Goal: Transaction & Acquisition: Book appointment/travel/reservation

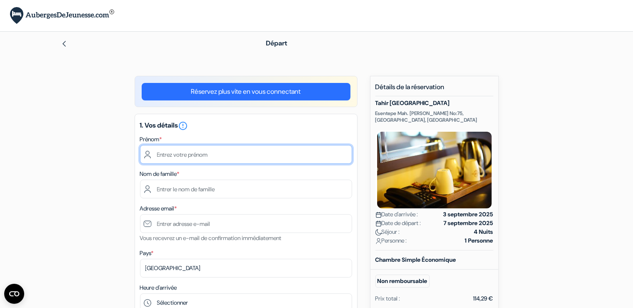
click at [228, 148] on input "text" at bounding box center [246, 154] width 212 height 19
type input "v"
type input "colin"
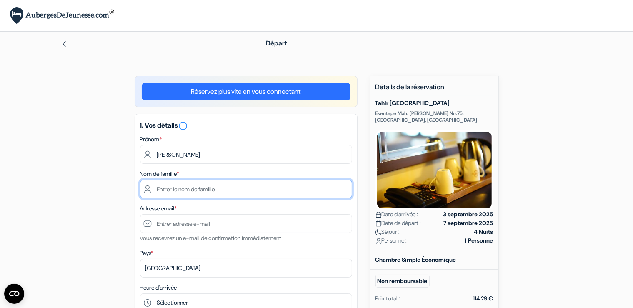
click at [173, 191] on input "text" at bounding box center [246, 189] width 212 height 19
type input "saez"
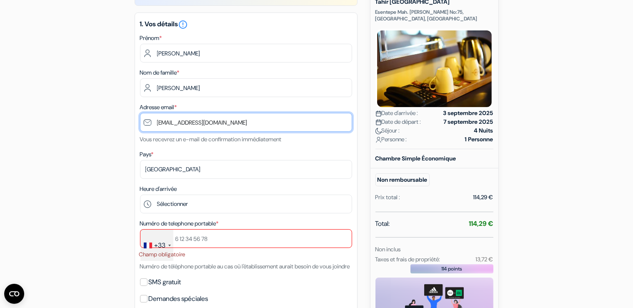
scroll to position [111, 0]
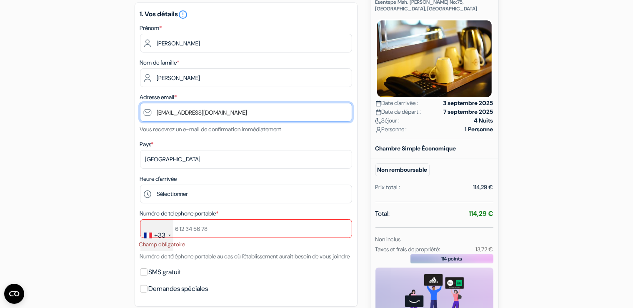
type input "[EMAIL_ADDRESS][DOMAIN_NAME]"
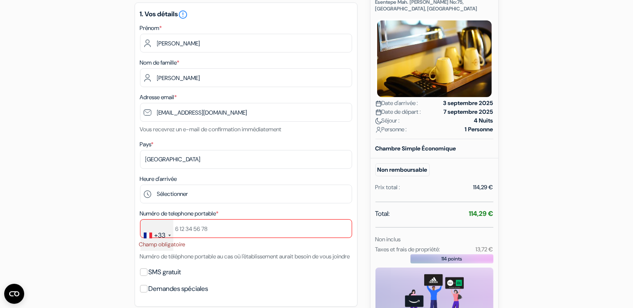
click at [133, 190] on div "add_box Tahir Aga Konagi Hotel Esentepe Mah. Yavuz Selim Blv. No:75, Trabzon, T…" at bounding box center [317, 301] width 550 height 673
click at [121, 206] on div "add_box Tahir Aga Konagi Hotel Esentepe Mah. Yavuz Selim Blv. No:75, Trabzon, T…" at bounding box center [317, 301] width 550 height 673
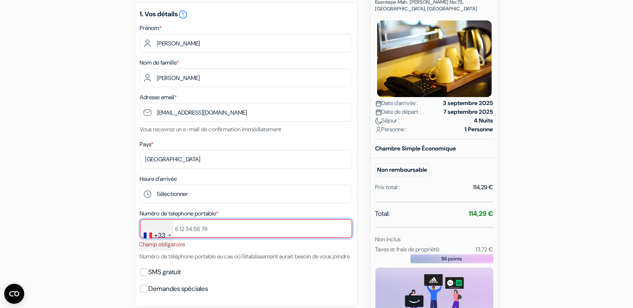
click at [203, 231] on input "text" at bounding box center [246, 228] width 212 height 19
type input "-"
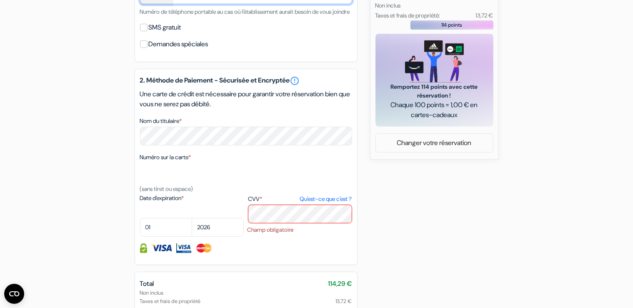
scroll to position [350, 0]
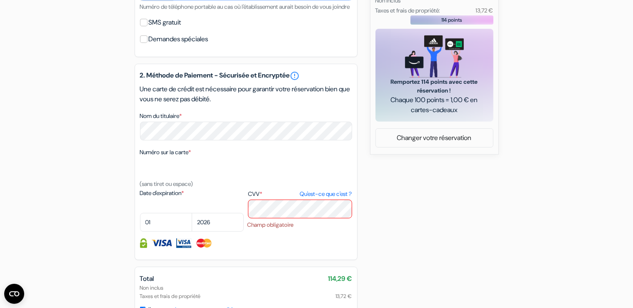
type input "612627956"
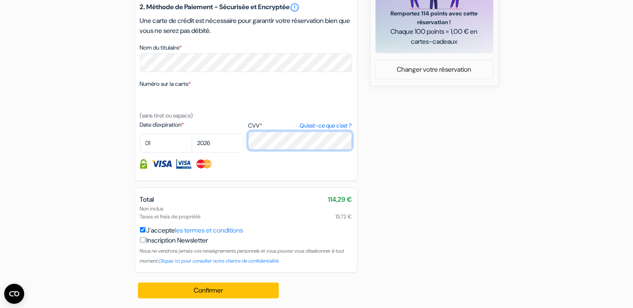
scroll to position [419, 0]
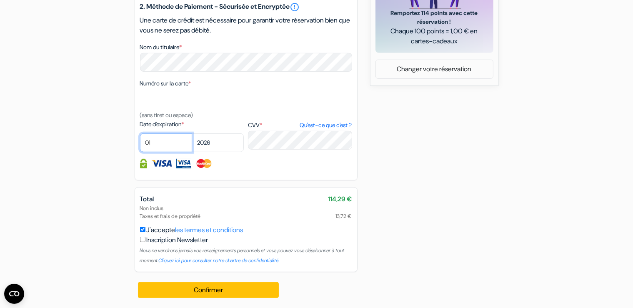
click at [174, 149] on select "01 02 03 04 05 06 07 08 09 10 11 12" at bounding box center [166, 142] width 52 height 19
select select "06"
click option "06" at bounding box center [0, 0] width 0 height 0
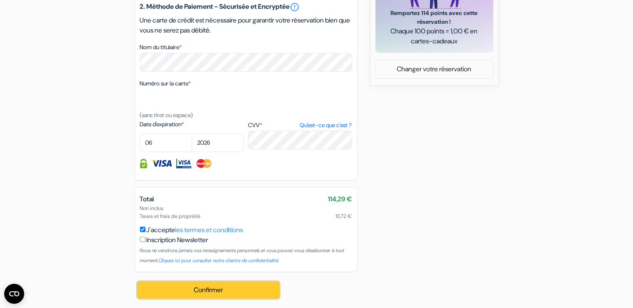
click at [235, 294] on button "Confirmer Loading..." at bounding box center [208, 290] width 141 height 16
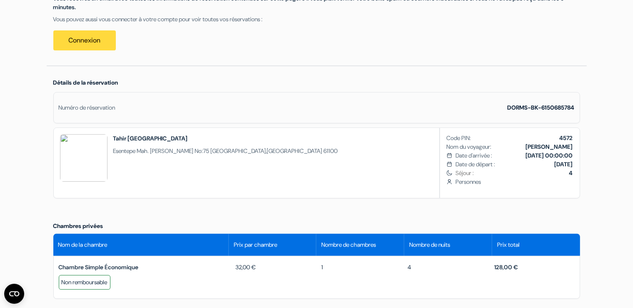
scroll to position [173, 0]
